Goal: Find specific page/section: Find specific page/section

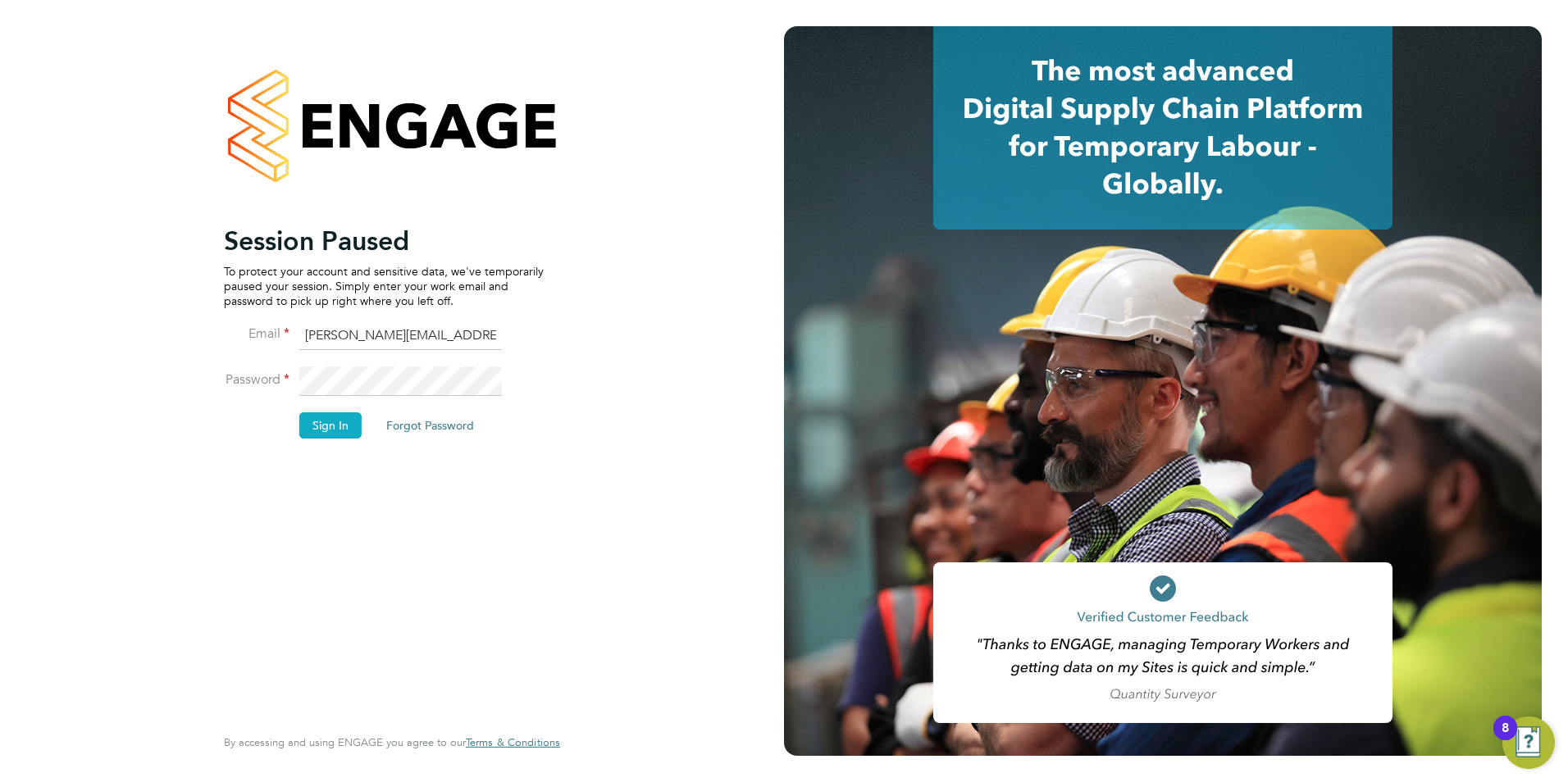
click at [325, 421] on button "Sign In" at bounding box center [330, 426] width 62 height 27
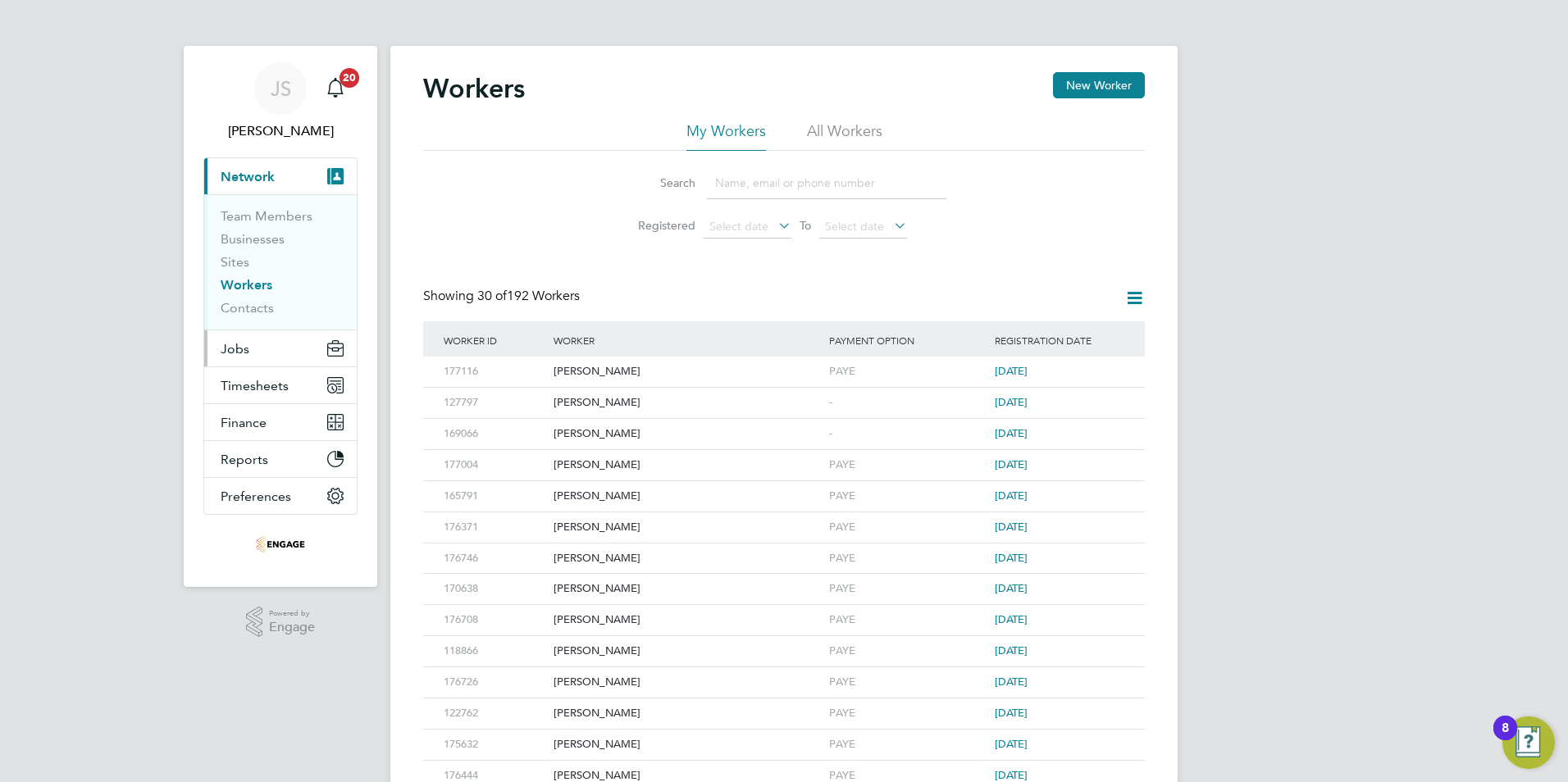
click at [234, 351] on span "Jobs" at bounding box center [235, 349] width 29 height 15
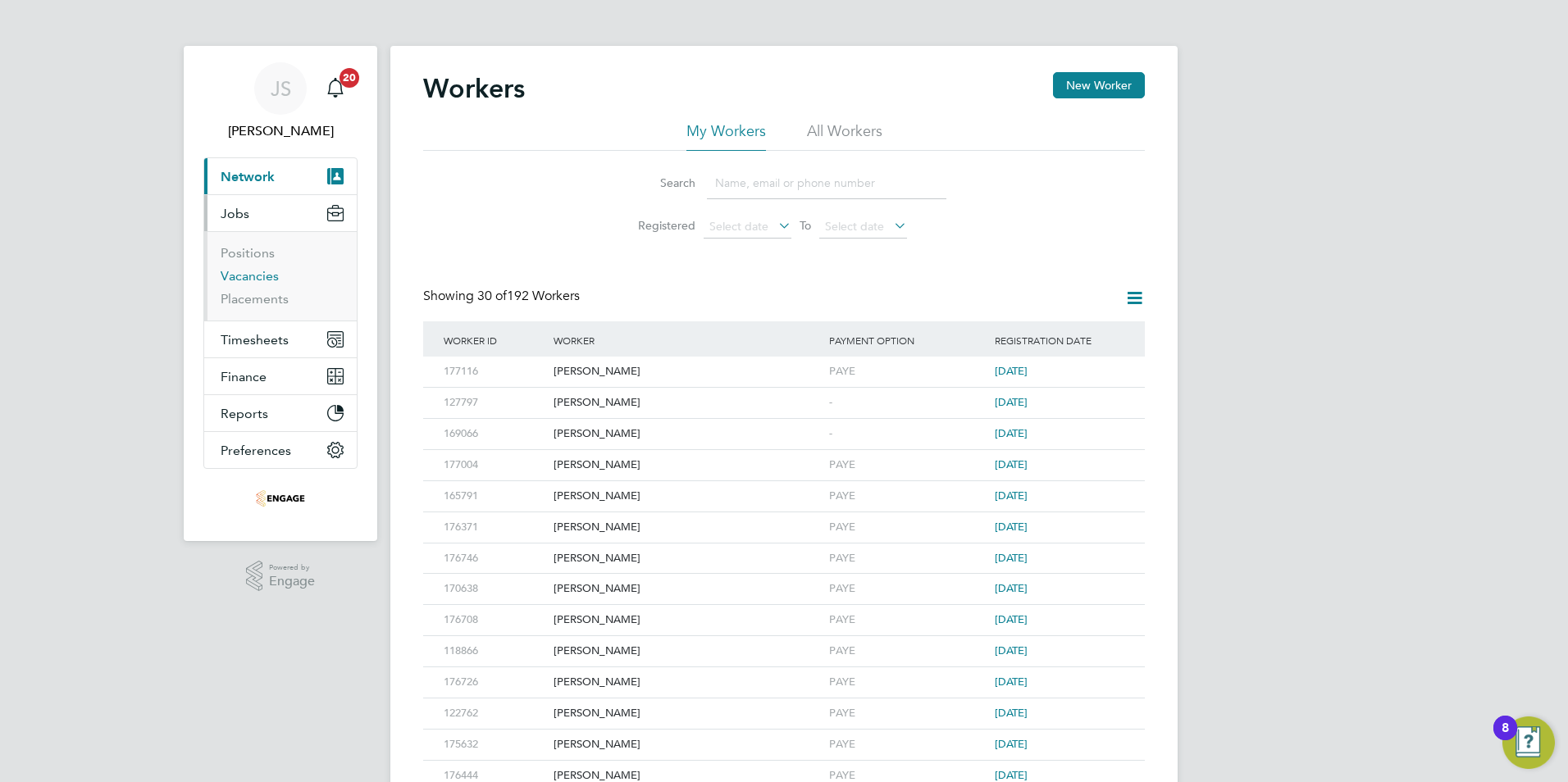
click at [237, 278] on link "Vacancies" at bounding box center [250, 275] width 58 height 15
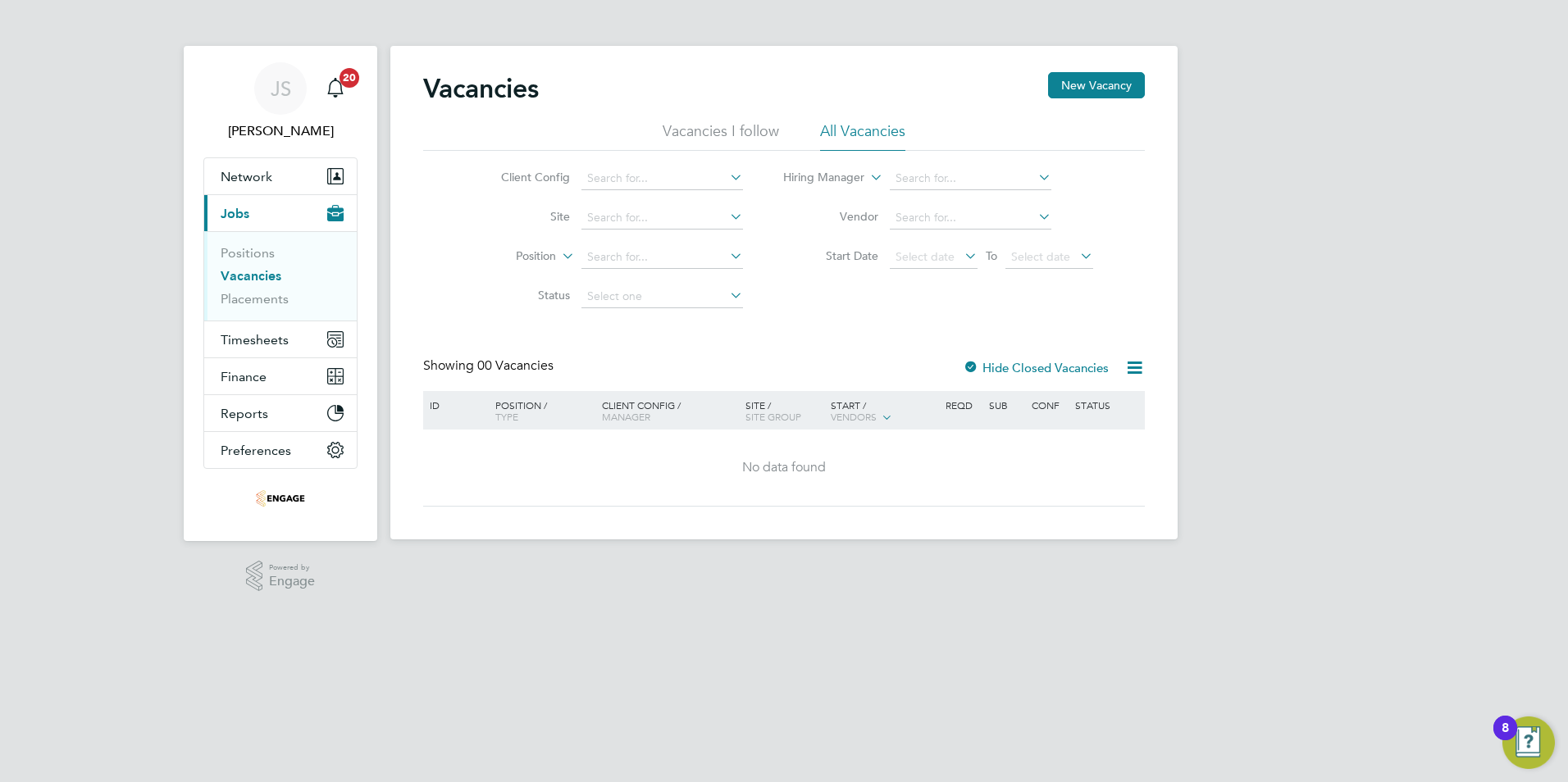
click at [1087, 357] on div "Hide Closed Vacancies" at bounding box center [1032, 368] width 162 height 21
click at [1074, 367] on label "Hide Closed Vacancies" at bounding box center [1035, 368] width 146 height 15
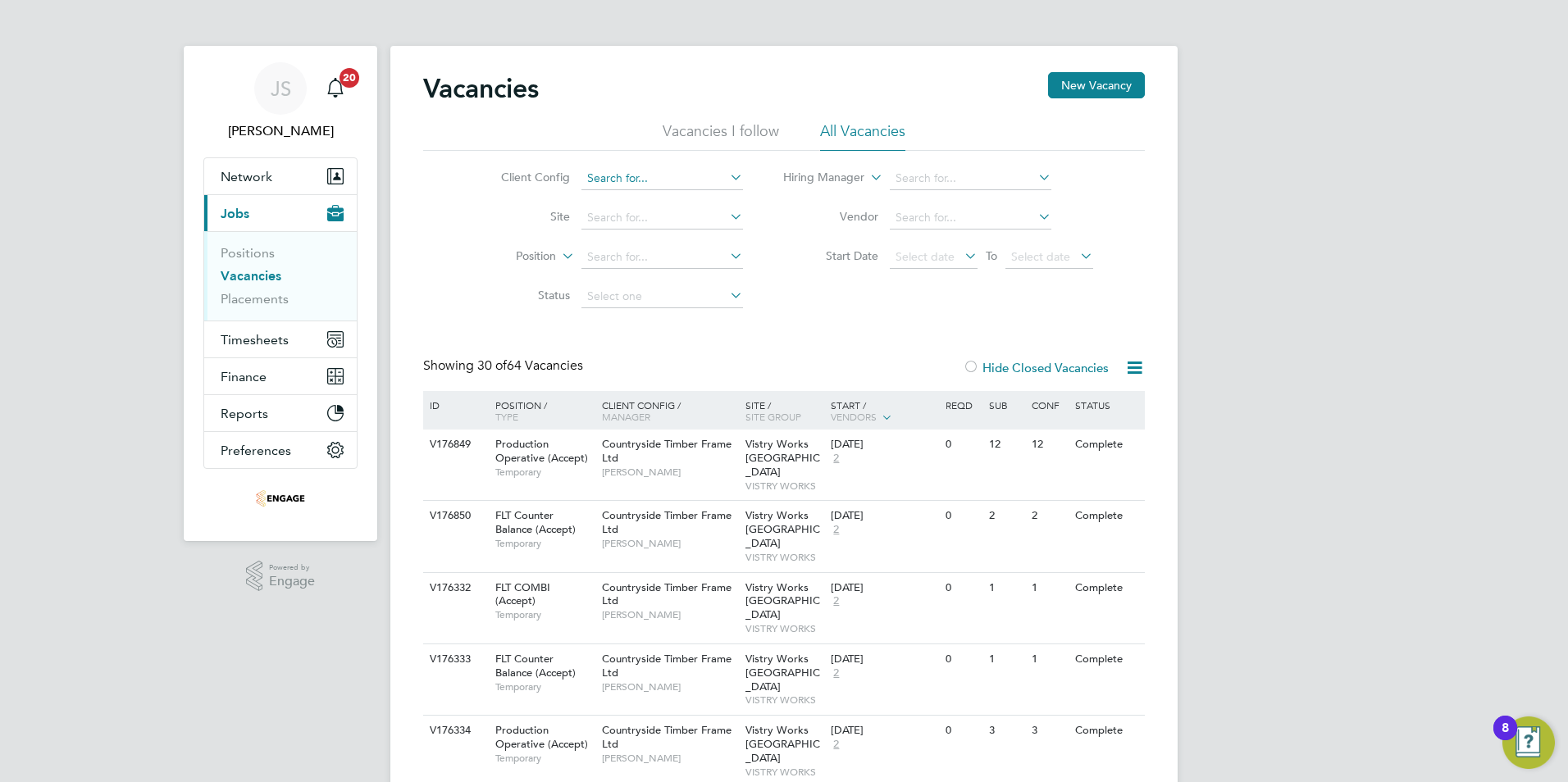
click at [639, 182] on input at bounding box center [662, 179] width 162 height 23
type input "ad"
drag, startPoint x: 638, startPoint y: 180, endPoint x: 544, endPoint y: 172, distance: 94.3
click at [547, 173] on li "Client Config ad" at bounding box center [610, 178] width 309 height 39
click at [610, 258] on input at bounding box center [662, 257] width 162 height 23
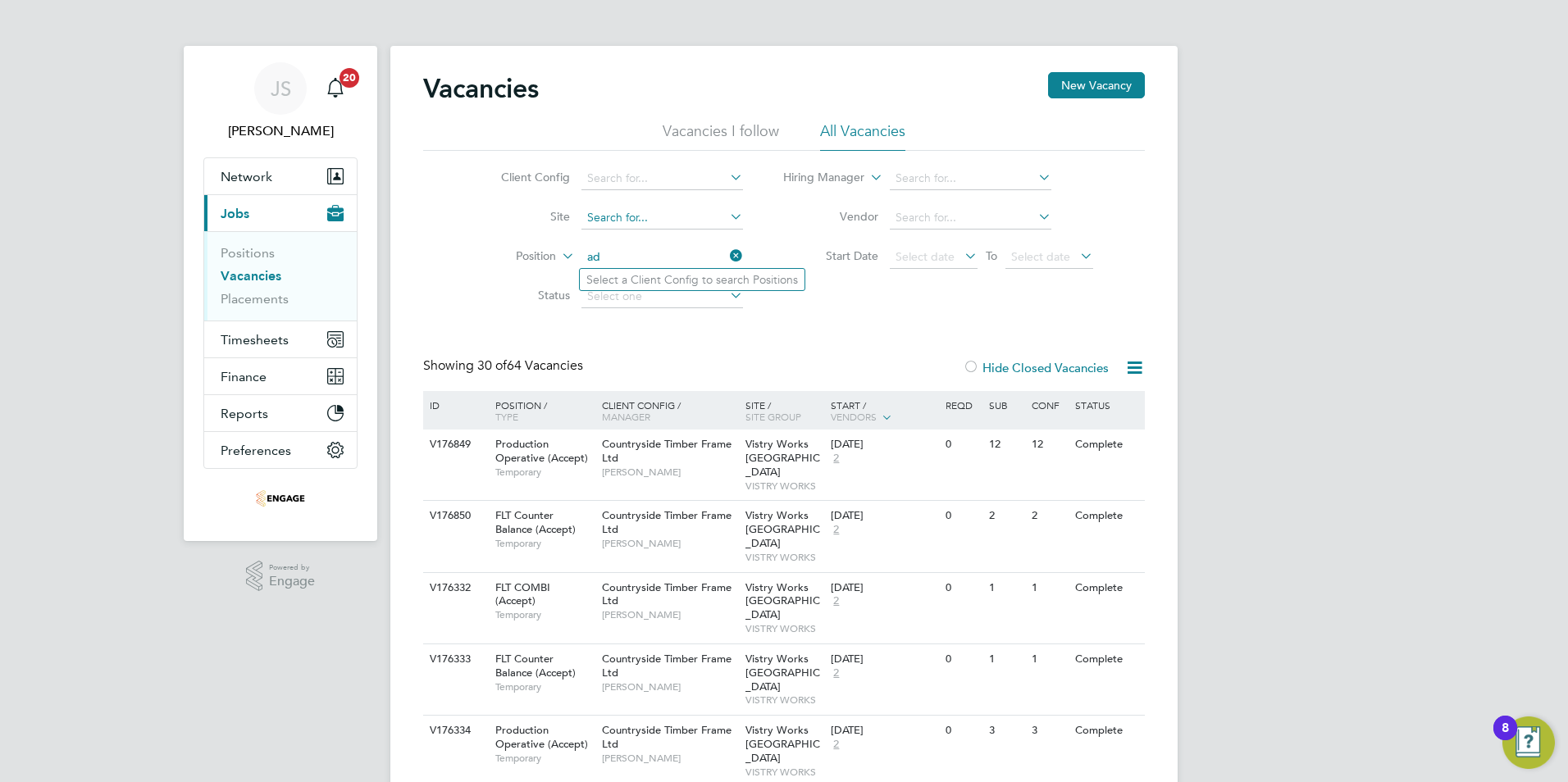
type input "a"
click at [257, 181] on span "Network" at bounding box center [247, 176] width 51 height 15
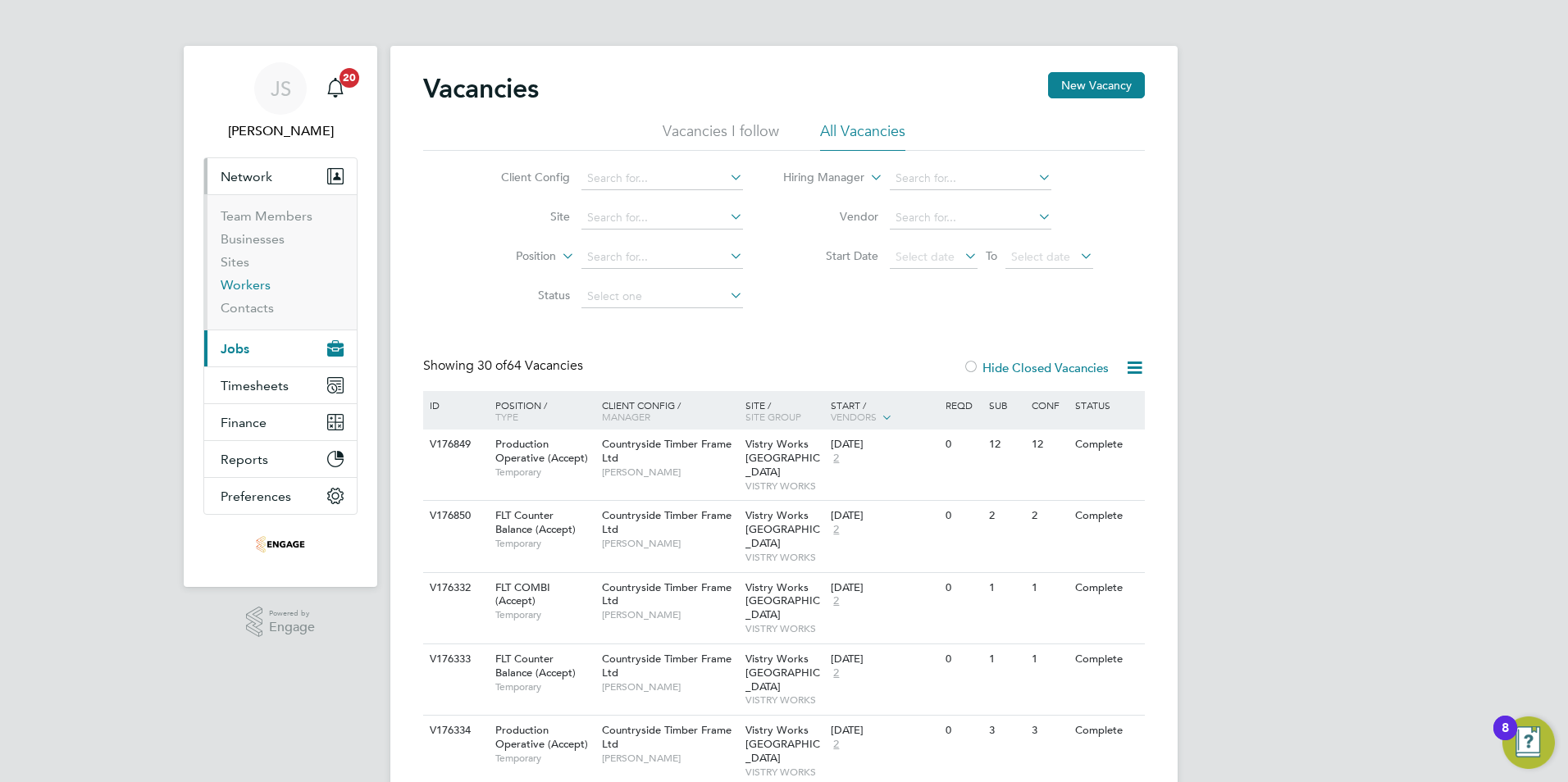
click at [239, 290] on link "Workers" at bounding box center [246, 285] width 50 height 15
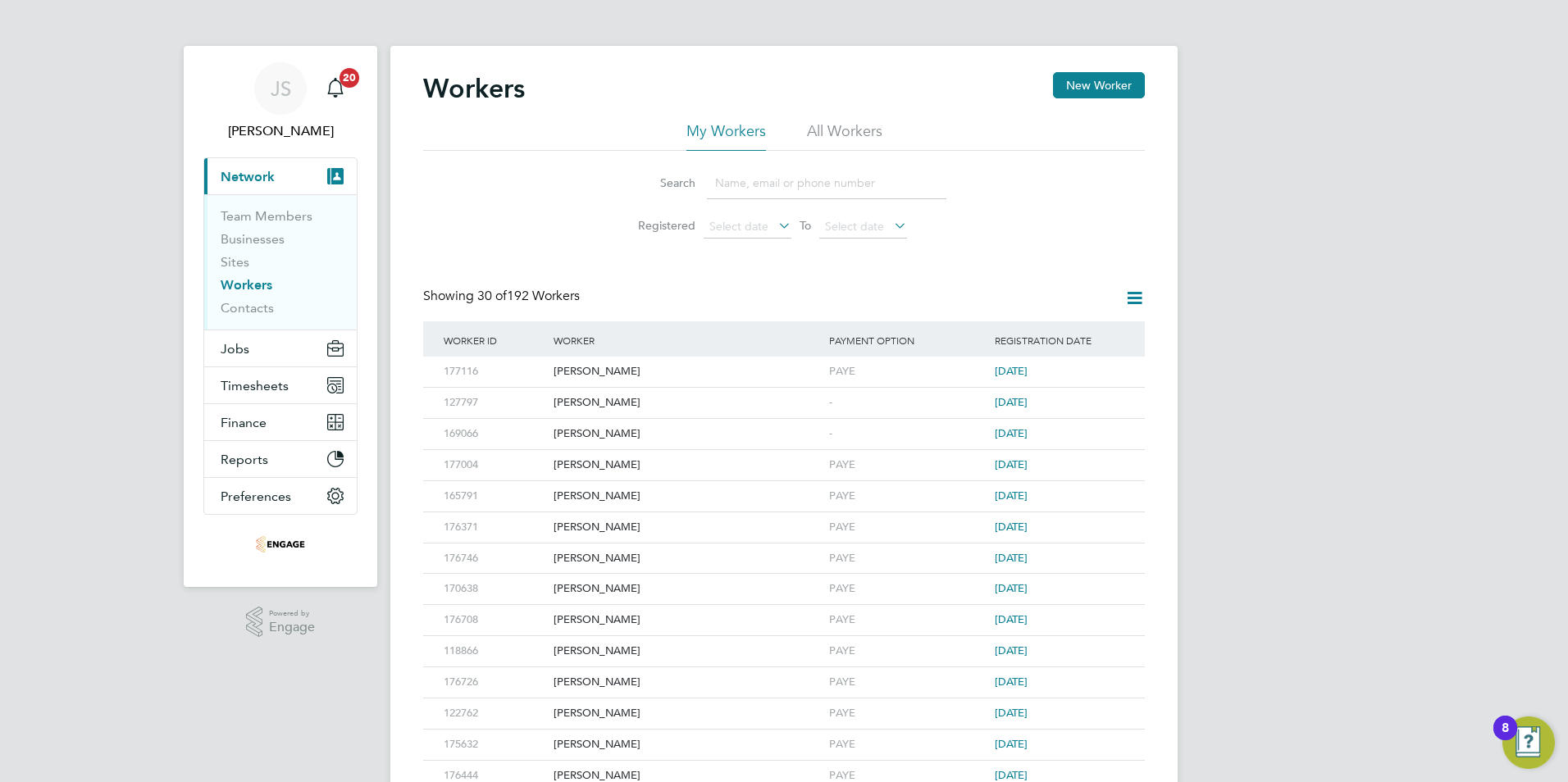
click at [761, 184] on input at bounding box center [826, 184] width 239 height 32
click at [573, 400] on div "[PERSON_NAME]" at bounding box center [687, 403] width 275 height 30
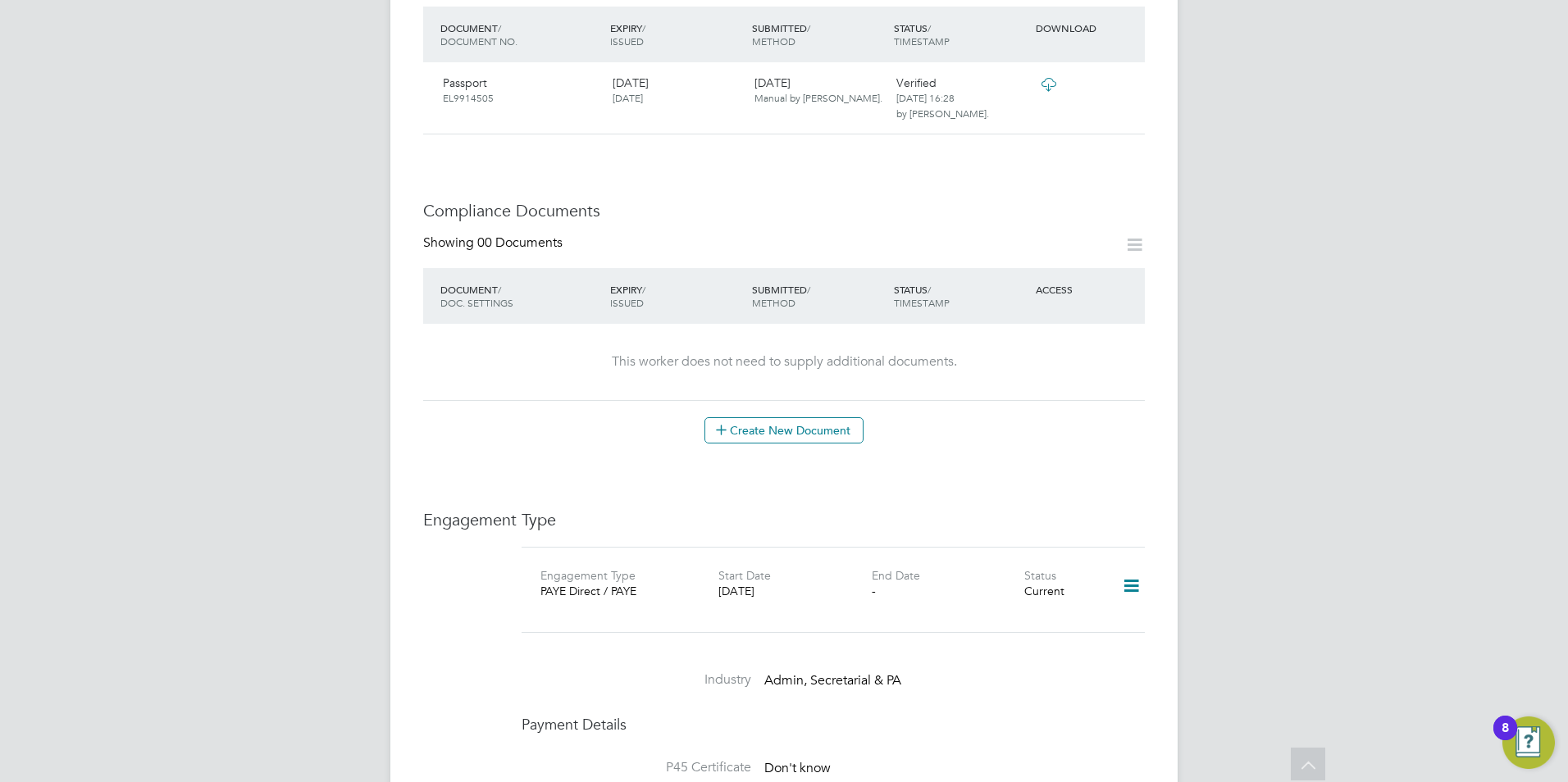
scroll to position [738, 0]
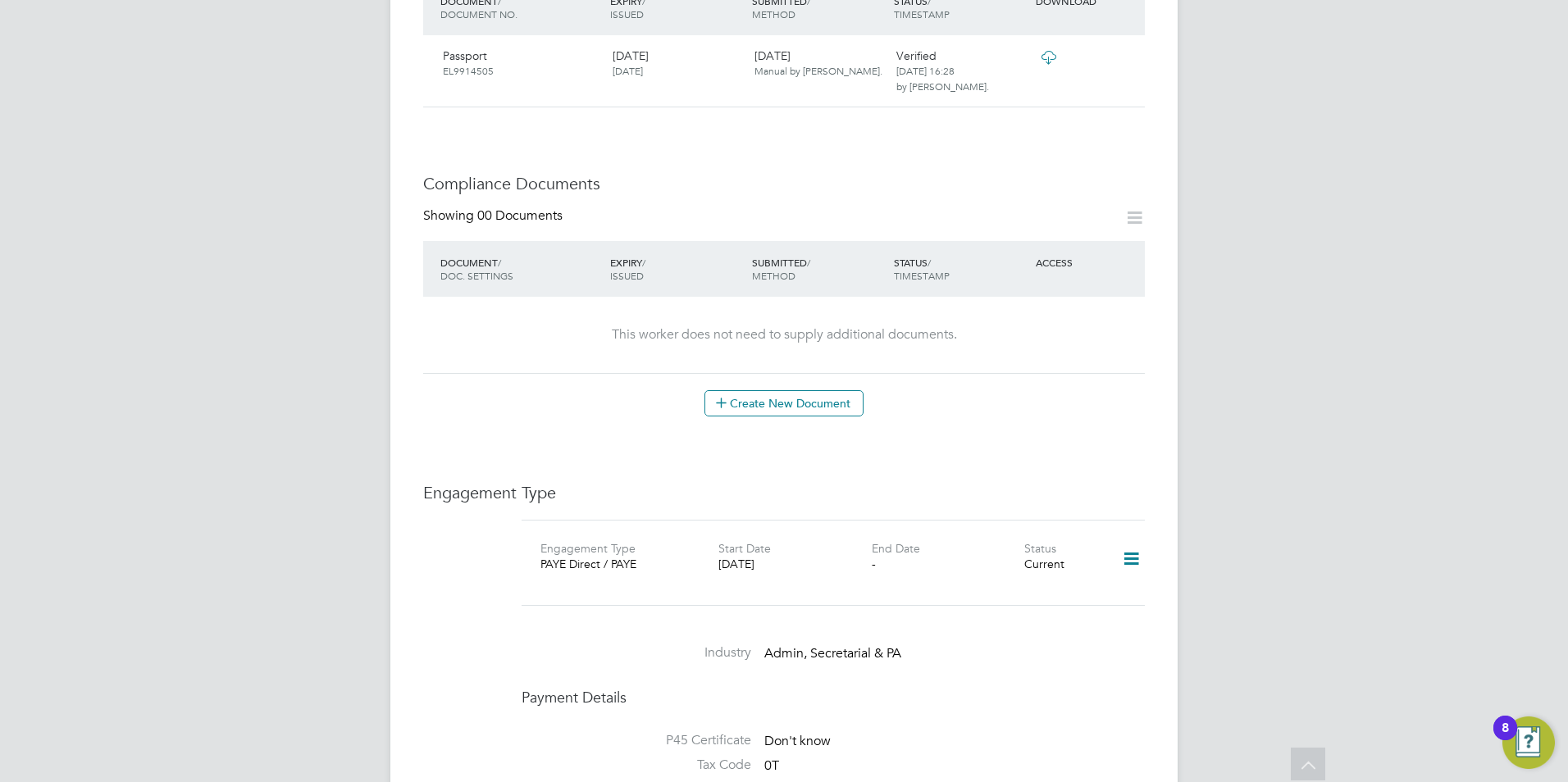
click at [1129, 548] on icon at bounding box center [1131, 559] width 29 height 38
click at [1080, 499] on div "Engagement Type Engagement Type PAYE Direct / PAYE Start Date [DATE] End Date -…" at bounding box center [783, 735] width 721 height 508
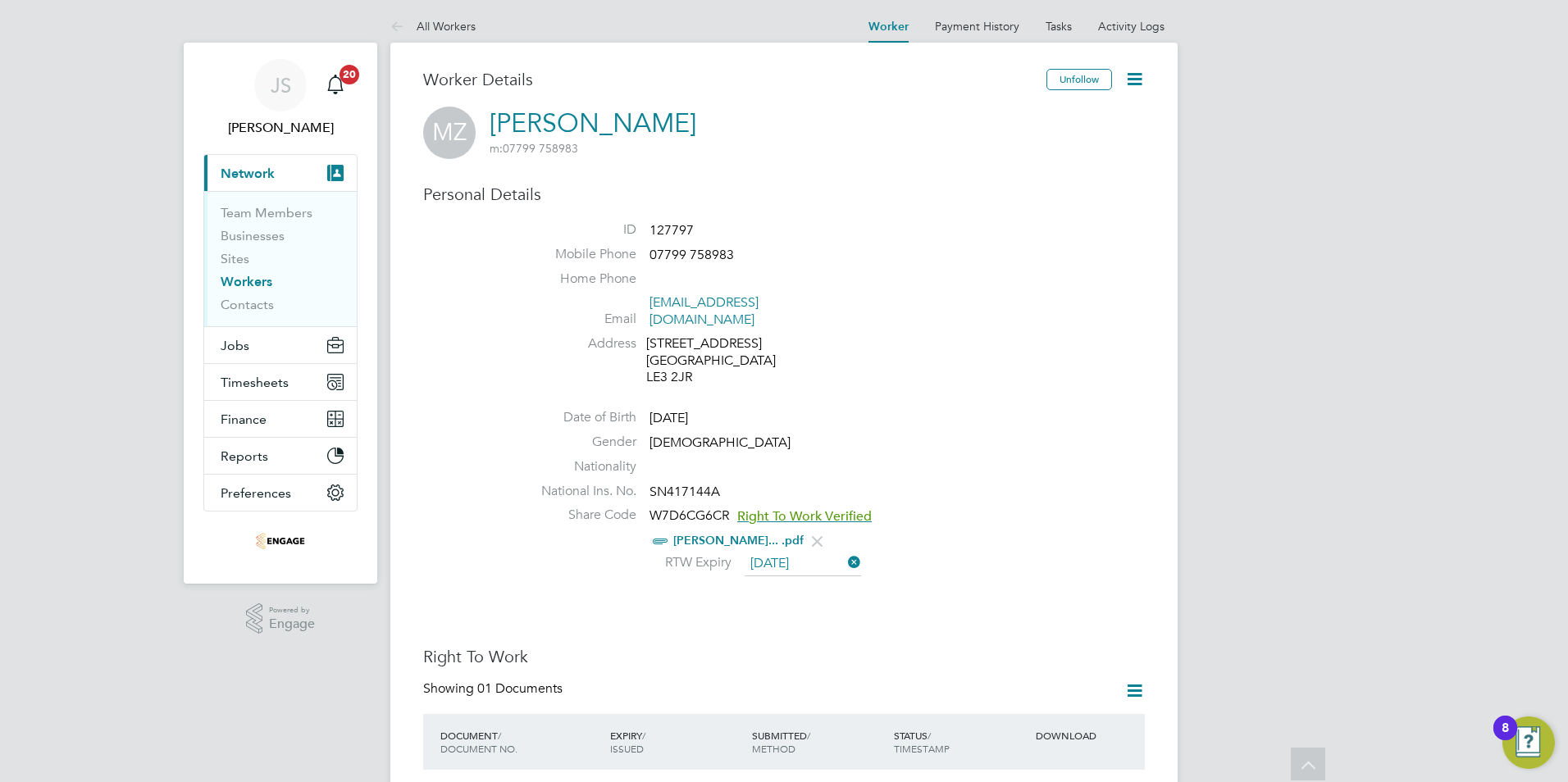
scroll to position [0, 0]
click at [246, 357] on button "Jobs" at bounding box center [280, 349] width 152 height 36
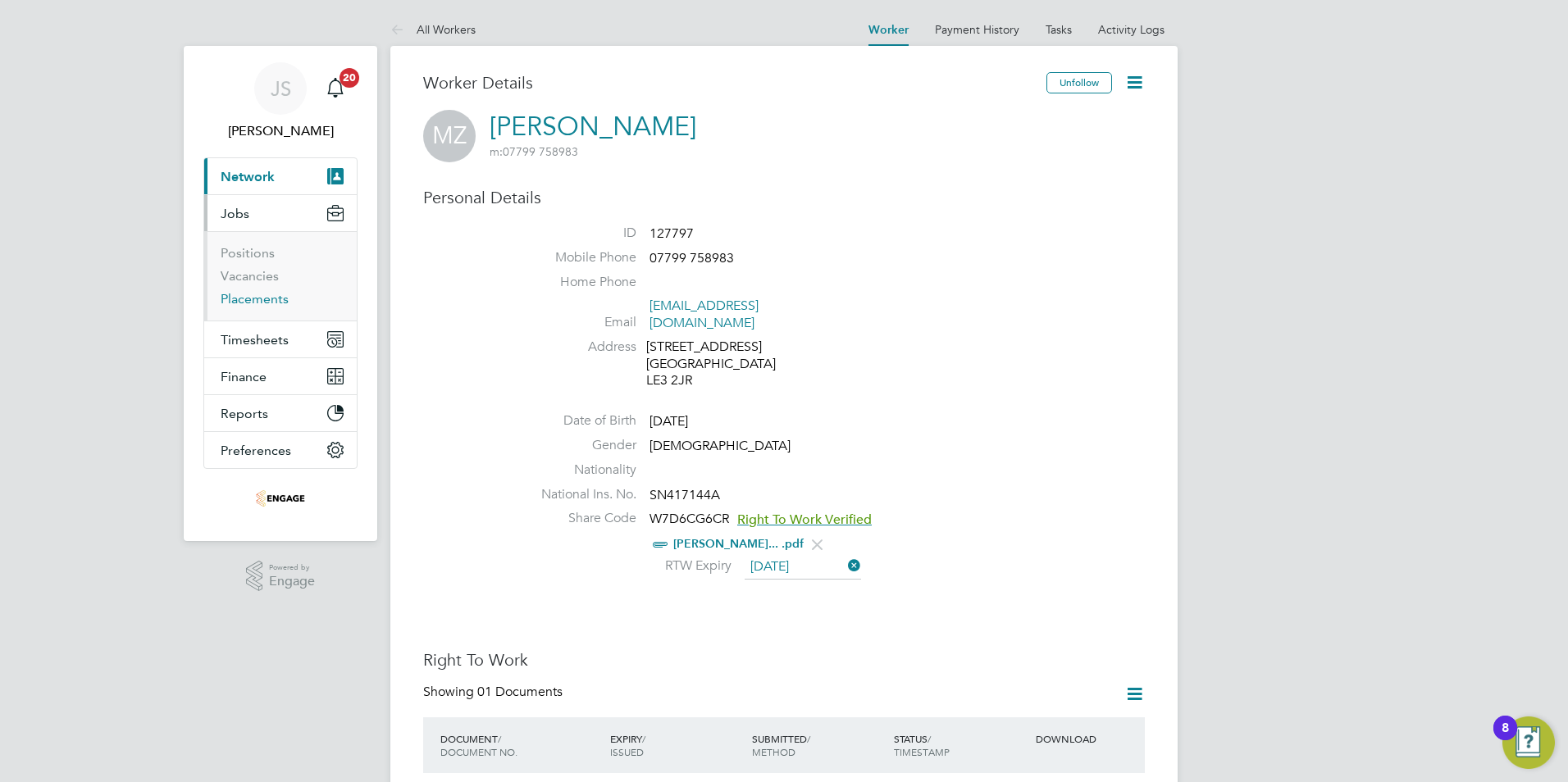
click at [244, 302] on link "Placements" at bounding box center [254, 299] width 68 height 15
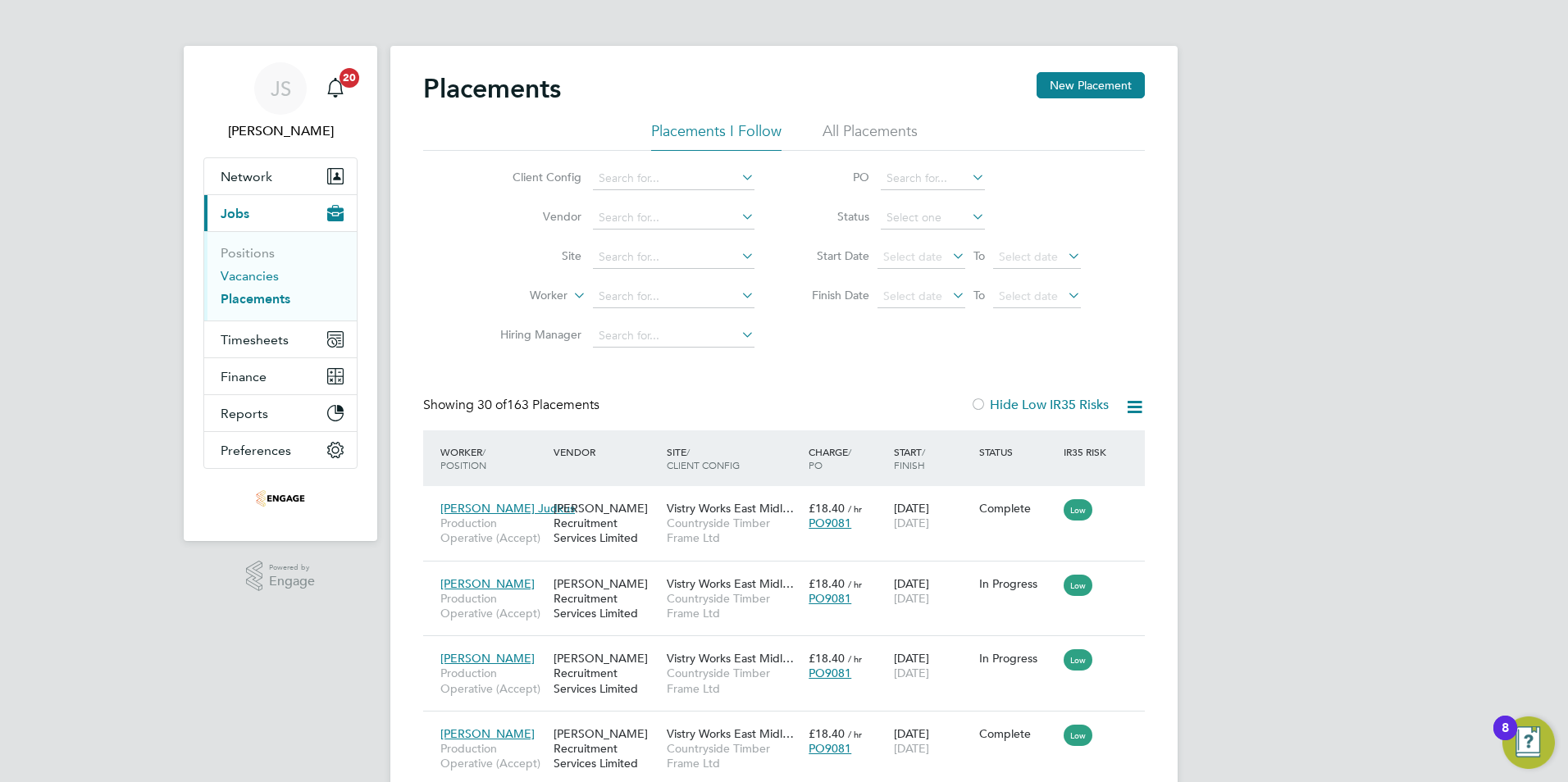
click at [248, 273] on link "Vacancies" at bounding box center [250, 275] width 58 height 15
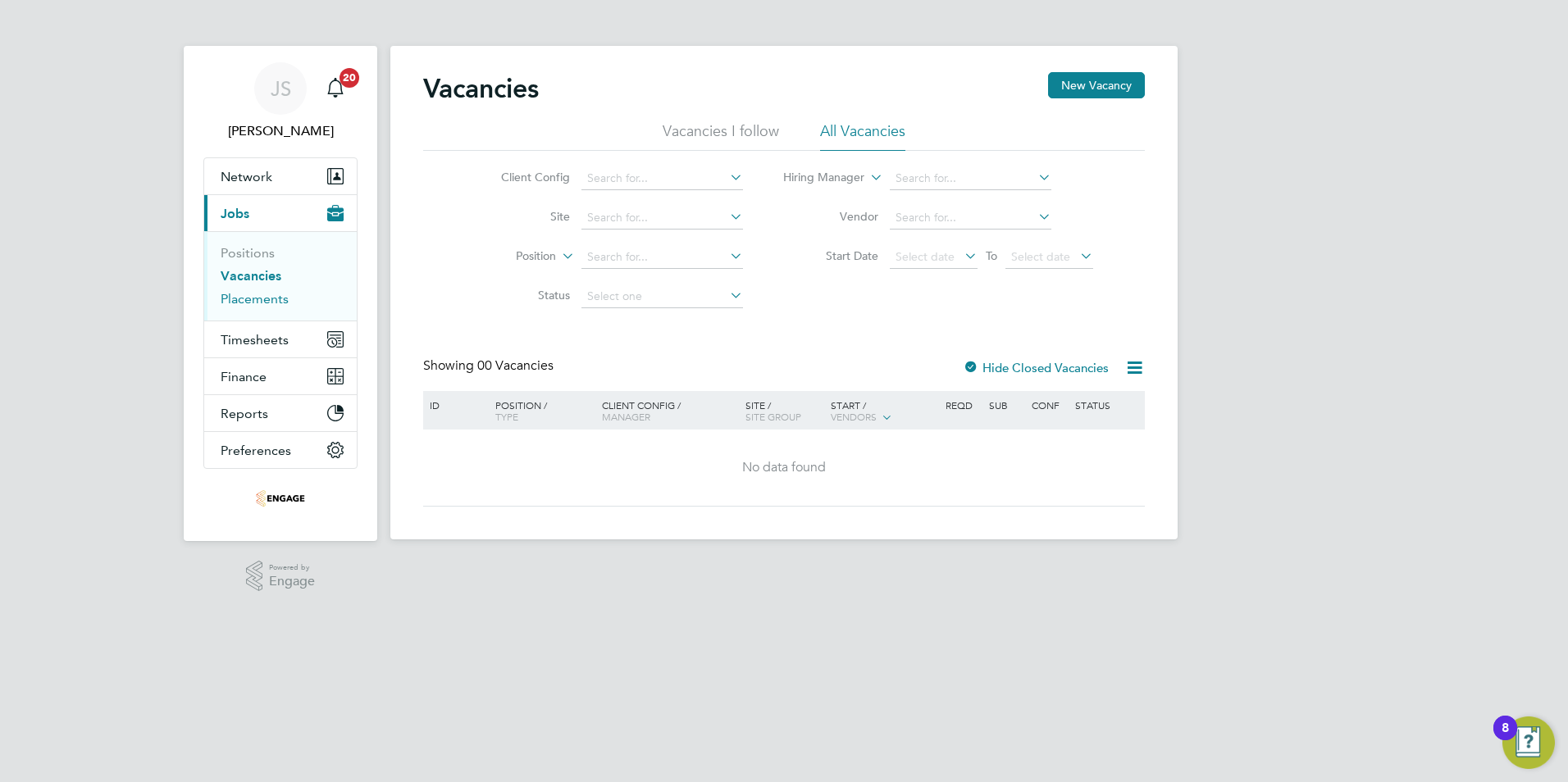
click at [274, 297] on link "Placements" at bounding box center [254, 299] width 68 height 15
